Goal: Information Seeking & Learning: Learn about a topic

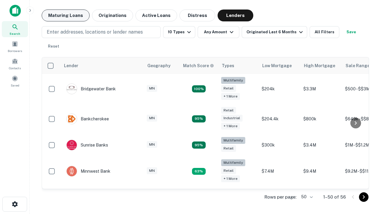
click at [65, 15] on button "Maturing Loans" at bounding box center [66, 16] width 48 height 12
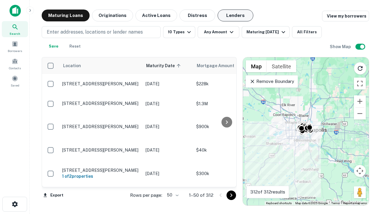
click at [235, 15] on button "Lenders" at bounding box center [235, 16] width 36 height 12
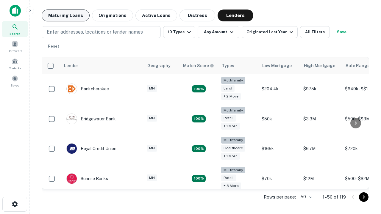
click at [65, 15] on button "Maturing Loans" at bounding box center [66, 16] width 48 height 12
